Goal: Task Accomplishment & Management: Use online tool/utility

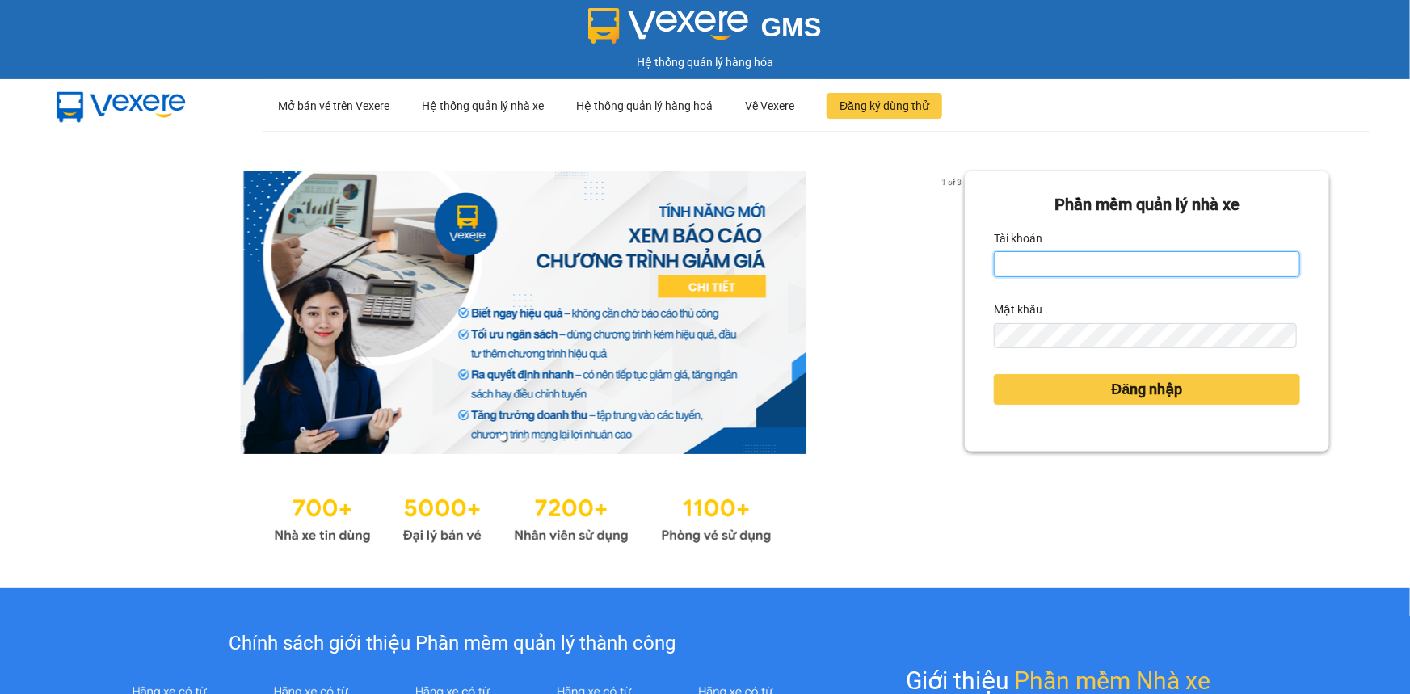
click at [1237, 268] on input "Tài khoản" at bounding box center [1147, 264] width 306 height 26
type input "camha.vtp"
click at [994, 374] on button "Đăng nhập" at bounding box center [1147, 389] width 306 height 31
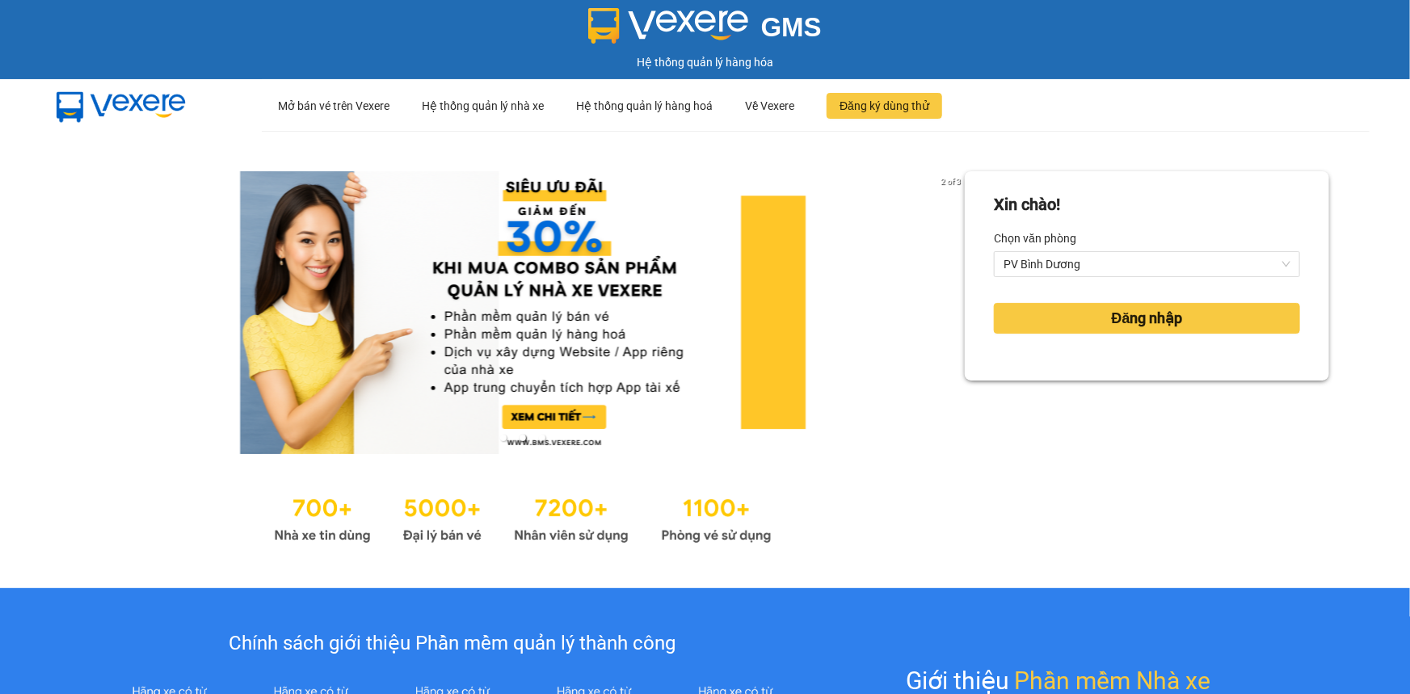
click at [1038, 390] on div "Xin chào! Chọn văn phòng PV Bình Dương Đăng nhập" at bounding box center [1147, 359] width 365 height 377
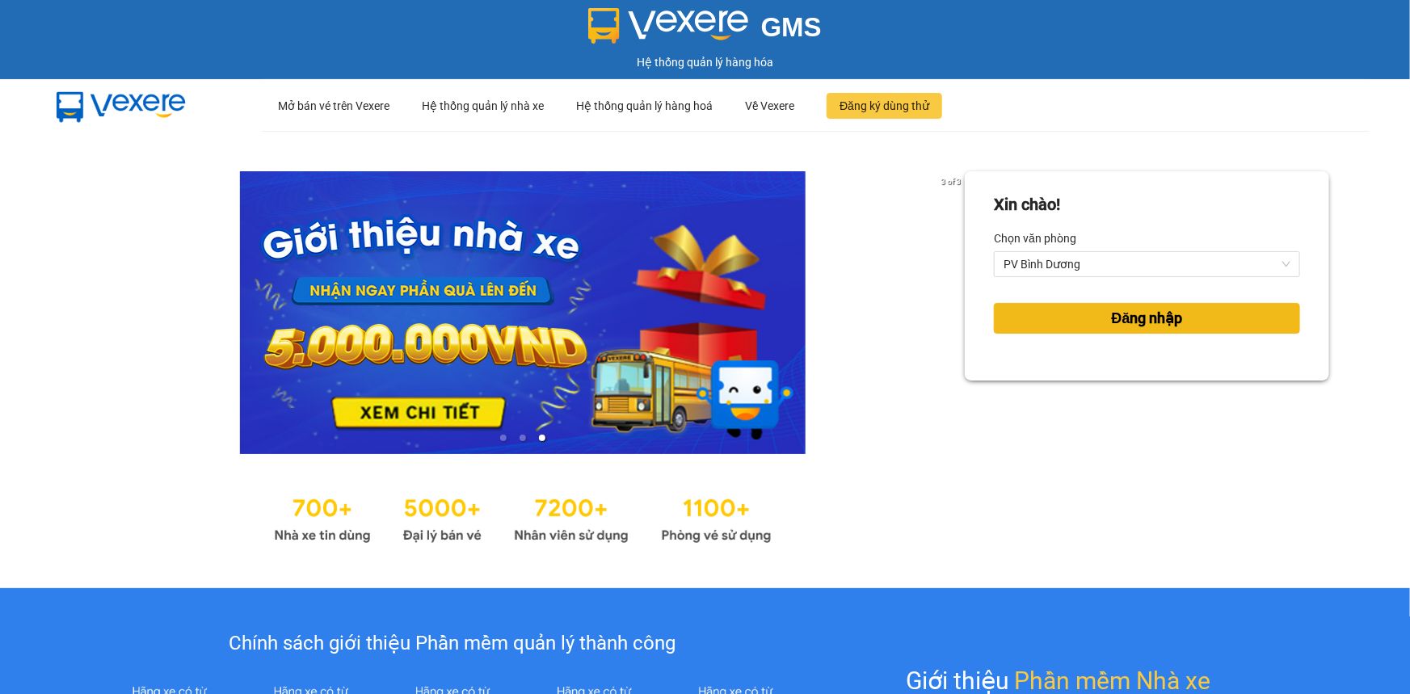
click at [1095, 315] on button "Đăng nhập" at bounding box center [1147, 318] width 306 height 31
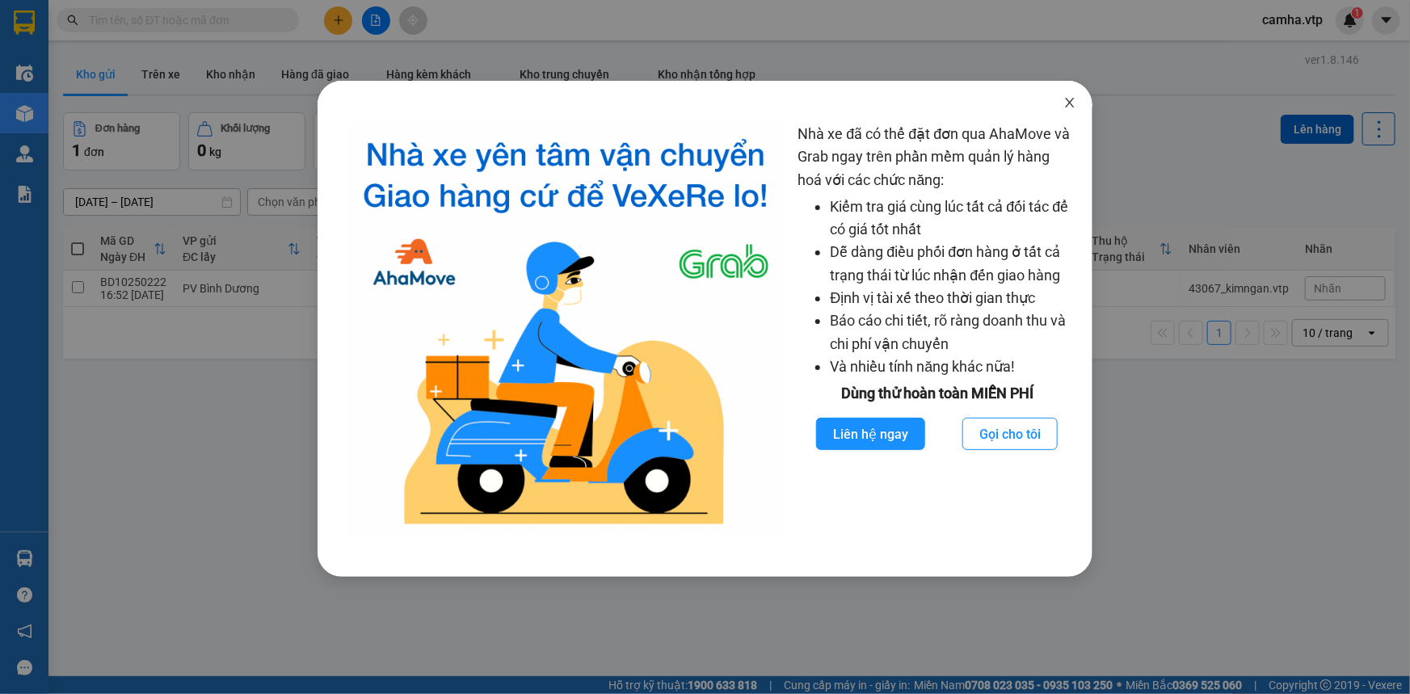
click at [1068, 95] on span "Close" at bounding box center [1070, 103] width 45 height 45
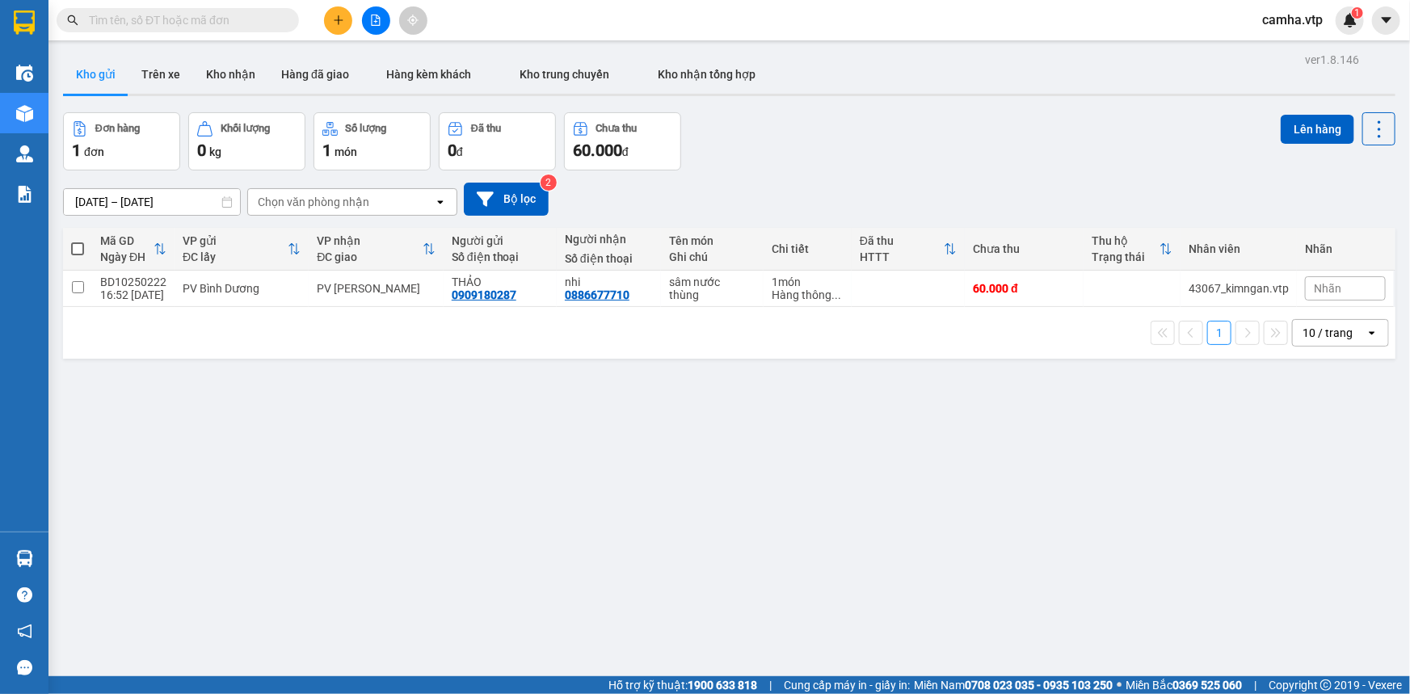
click at [844, 491] on div "ver 1.8.146 Kho gửi Trên xe Kho nhận Hàng đã giao Hàng kèm khách Kho trung chuy…" at bounding box center [730, 395] width 1346 height 694
click at [1263, 291] on icon at bounding box center [1268, 288] width 11 height 11
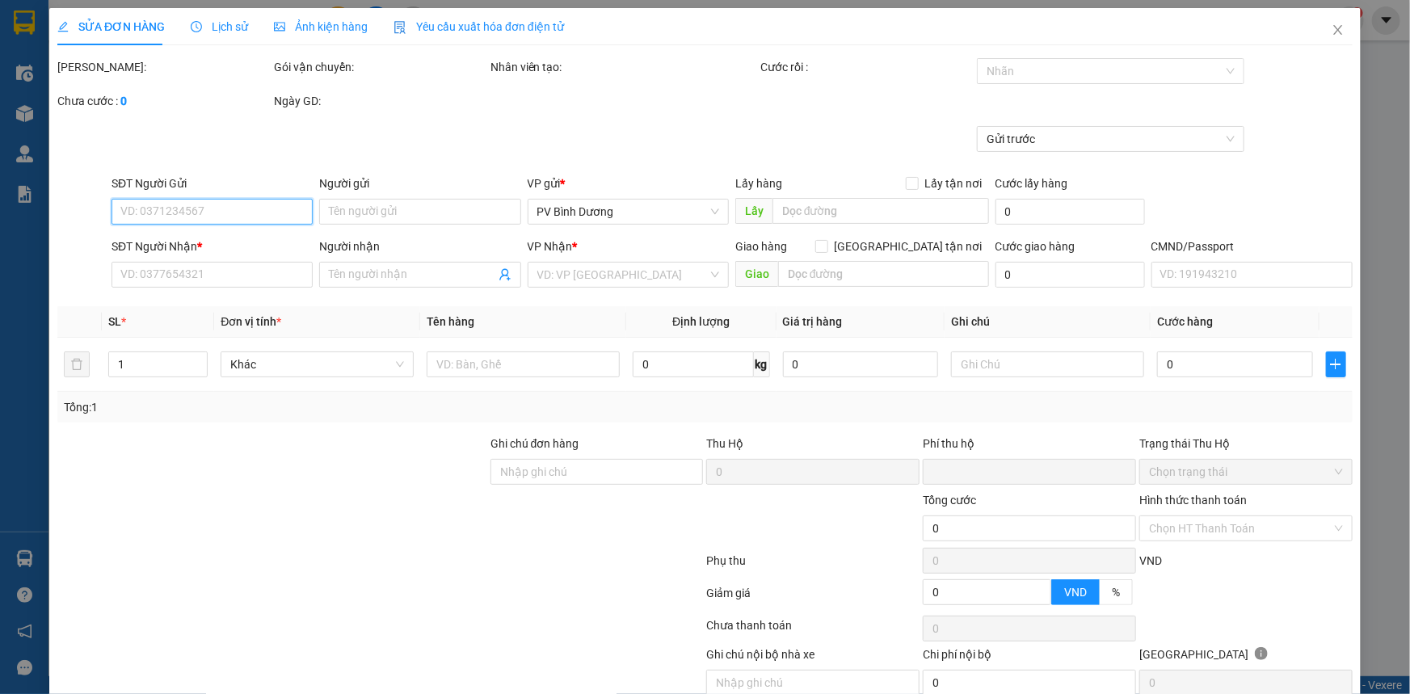
type input "0909180287"
type input "THẢO"
type input "0886677710"
type input "nhi"
type input "0"
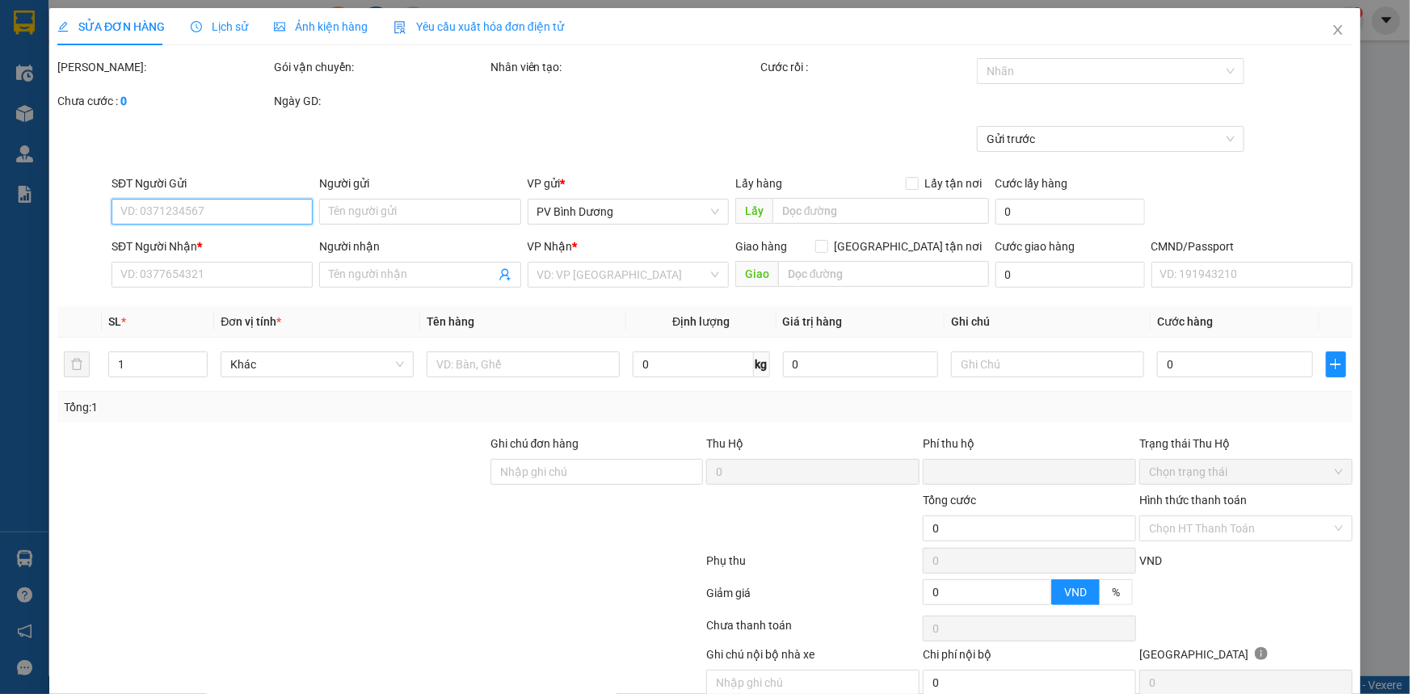
type input "60.000"
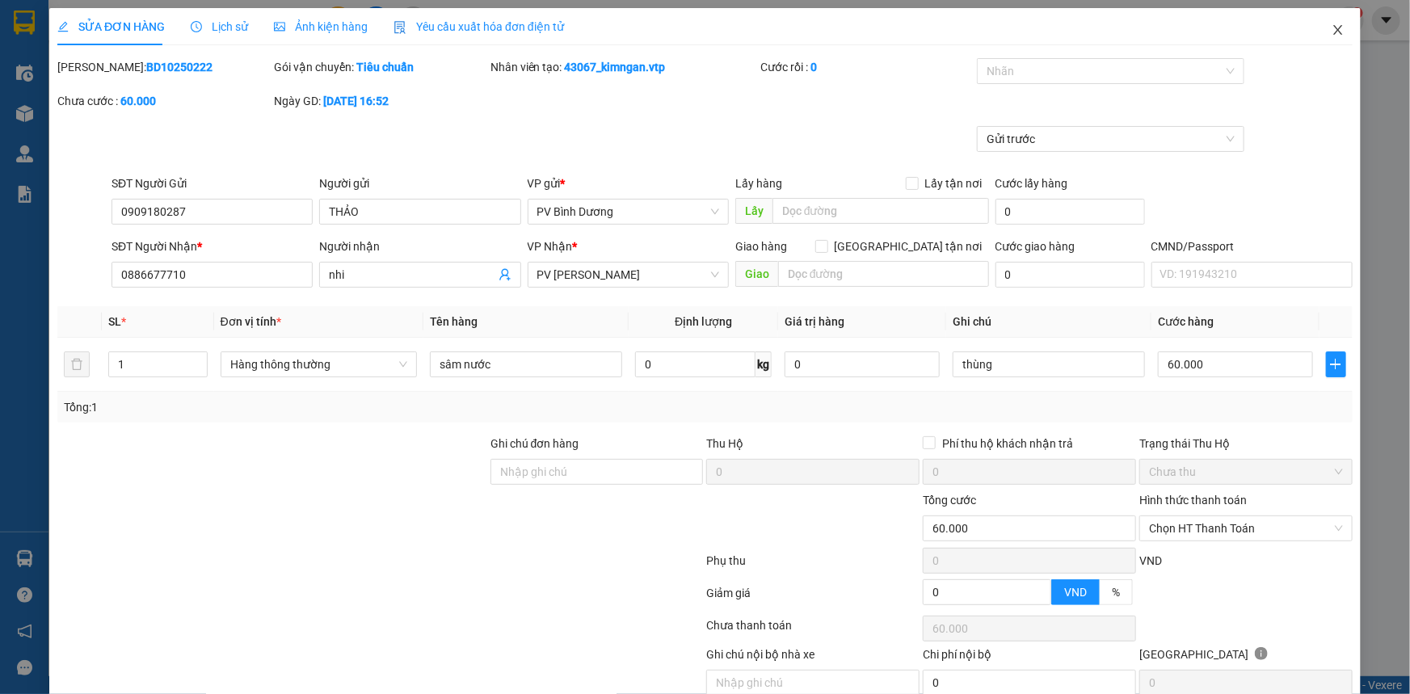
click at [1332, 32] on icon "close" at bounding box center [1338, 29] width 13 height 13
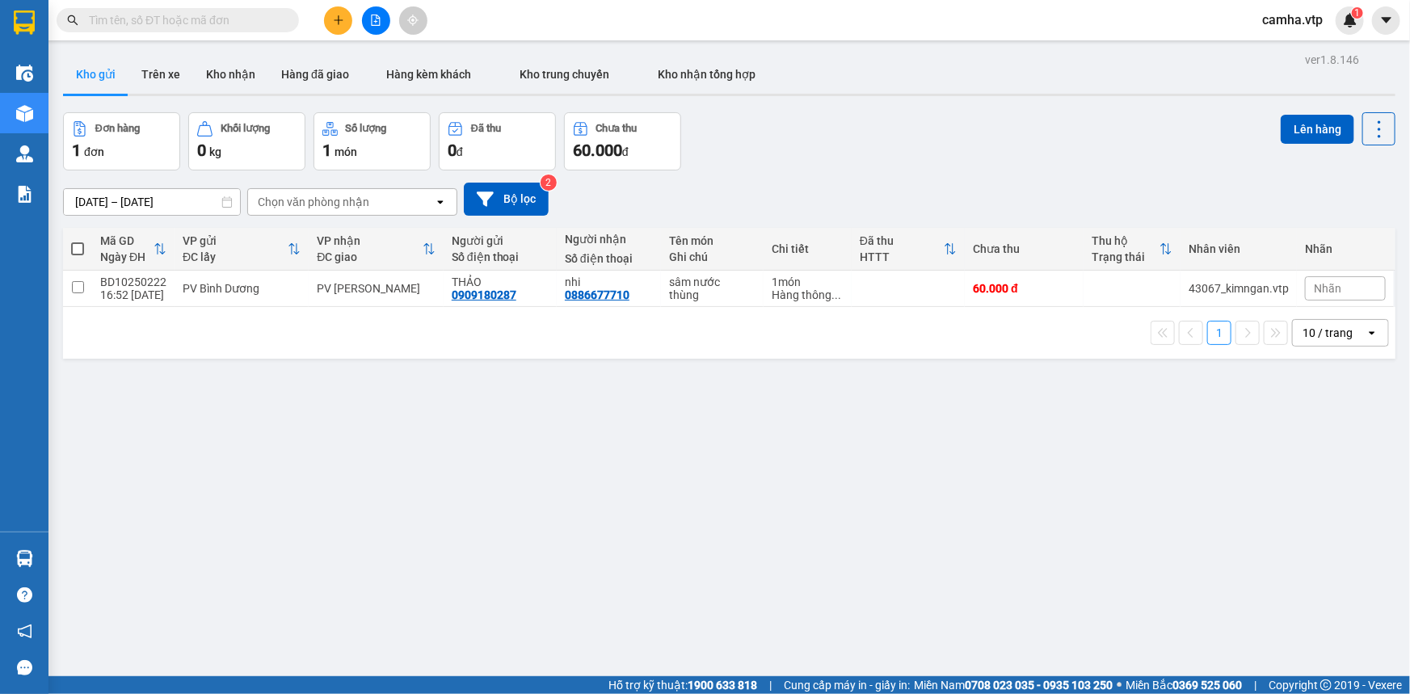
click at [984, 515] on div "ver 1.8.146 Kho gửi Trên xe Kho nhận Hàng đã giao Hàng kèm khách Kho trung chuy…" at bounding box center [730, 395] width 1346 height 694
